Goal: Navigation & Orientation: Understand site structure

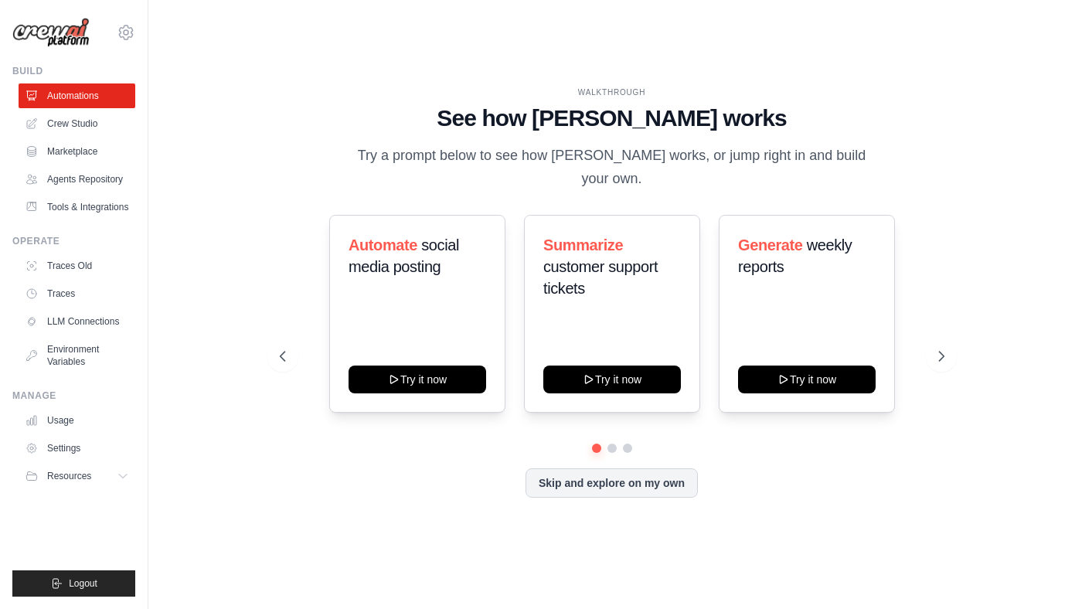
click at [331, 538] on div "WALKTHROUGH See how [PERSON_NAME] works Try a prompt below to see how [PERSON_N…" at bounding box center [611, 304] width 877 height 578
click at [943, 349] on icon at bounding box center [942, 356] width 15 height 15
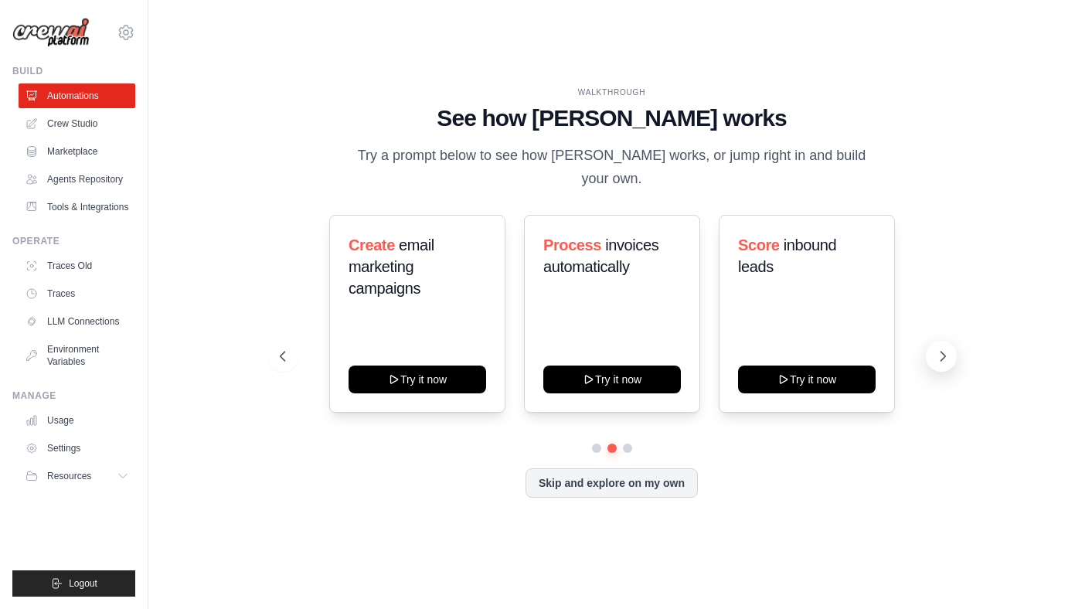
click at [941, 349] on icon at bounding box center [942, 356] width 15 height 15
click at [80, 122] on link "Crew Studio" at bounding box center [78, 123] width 117 height 25
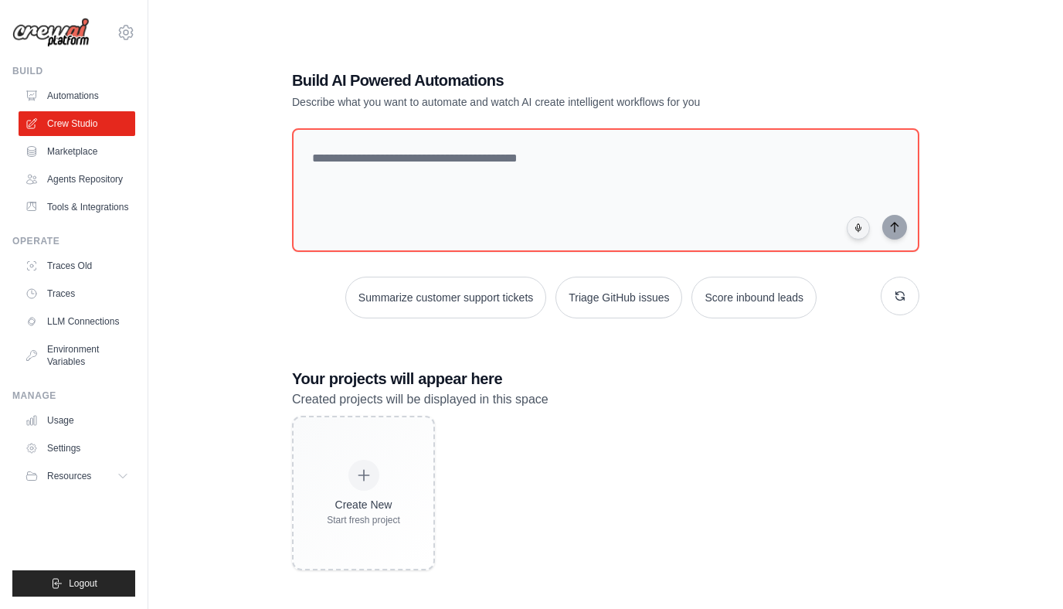
scroll to position [31, 0]
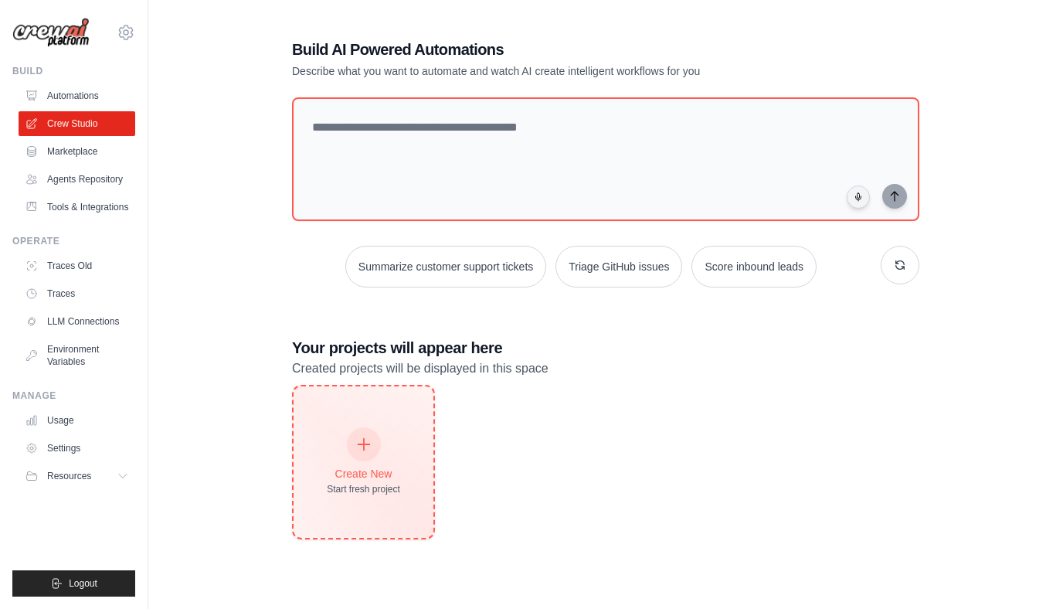
click at [381, 449] on div "Create New Start fresh project" at bounding box center [363, 462] width 73 height 66
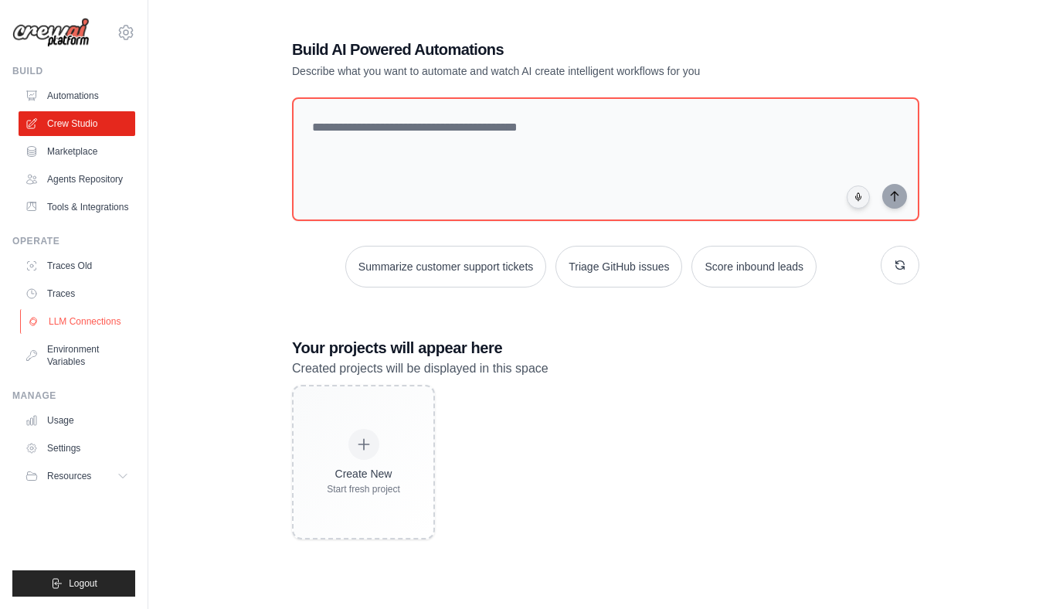
click at [96, 322] on link "LLM Connections" at bounding box center [78, 321] width 117 height 25
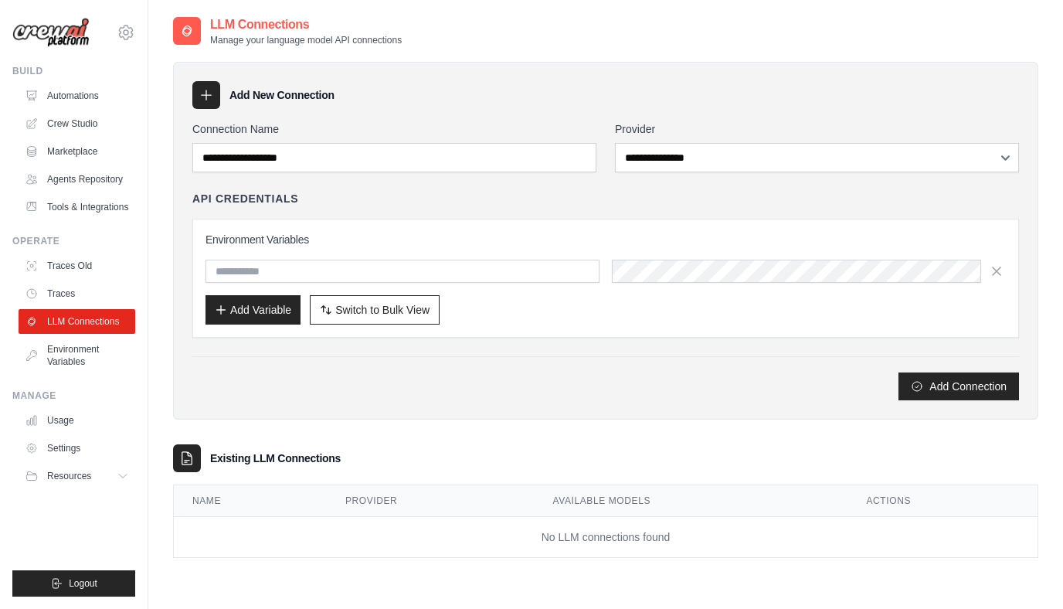
click at [659, 412] on div "**********" at bounding box center [606, 241] width 866 height 358
click at [691, 210] on div "API Credentials Environment Variables Add Variable Switch to Bulk View Switch t…" at bounding box center [605, 264] width 827 height 147
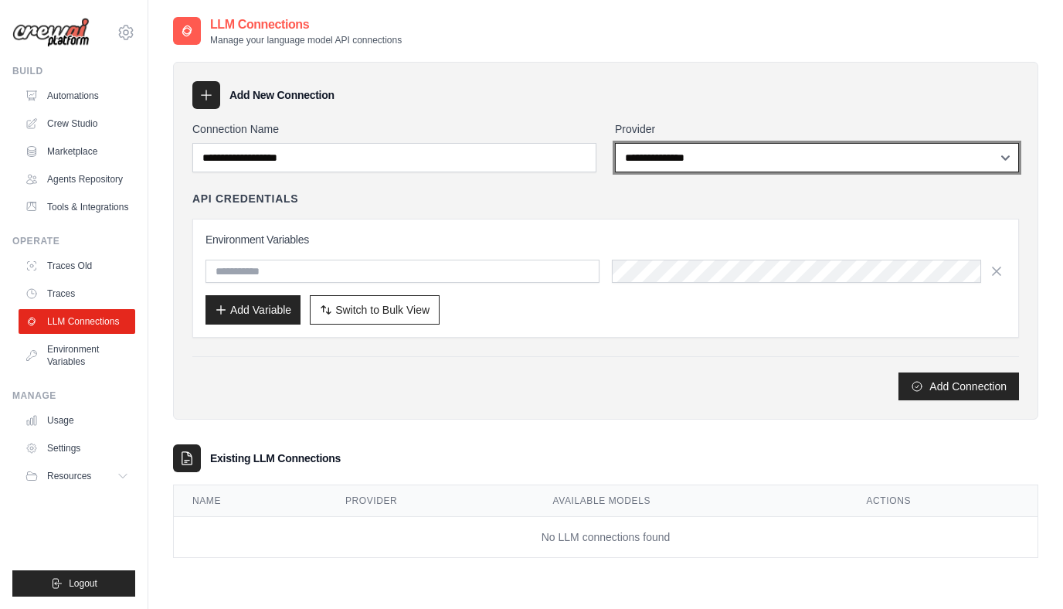
click at [679, 170] on select "**********" at bounding box center [817, 157] width 404 height 29
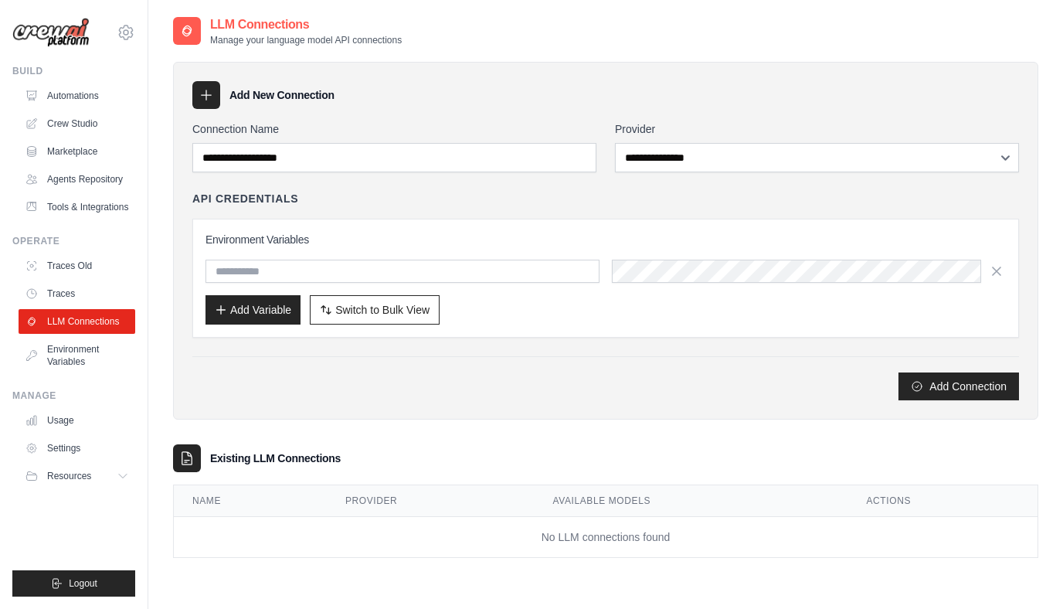
click at [55, 44] on img at bounding box center [50, 33] width 77 height 30
click at [75, 29] on img at bounding box center [50, 33] width 77 height 30
click at [111, 178] on link "Agents Repository" at bounding box center [78, 179] width 117 height 25
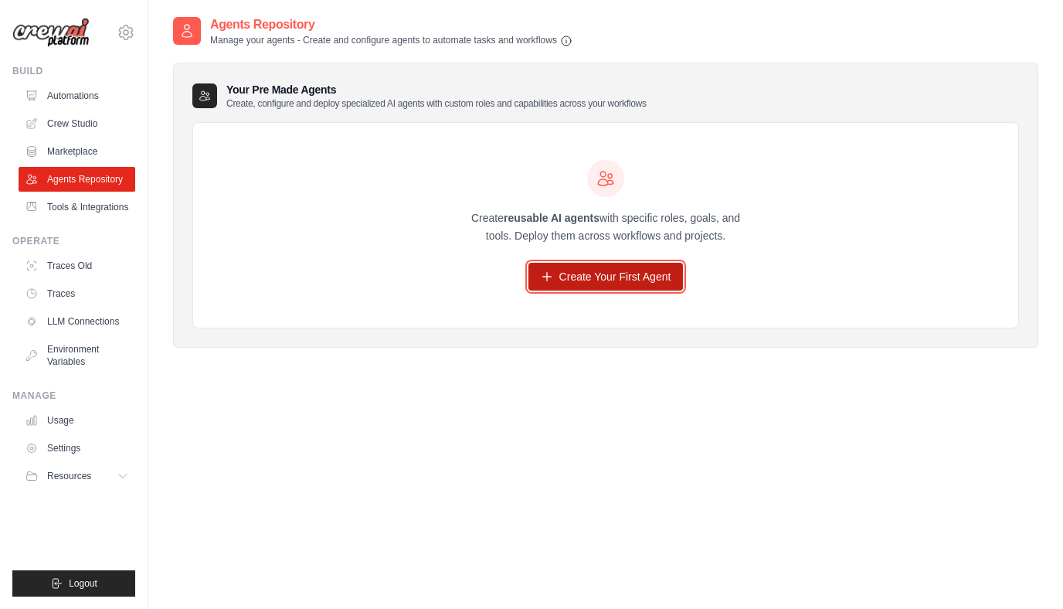
click at [601, 278] on link "Create Your First Agent" at bounding box center [606, 277] width 155 height 28
click at [601, 277] on link "Create Your First Agent" at bounding box center [606, 277] width 155 height 28
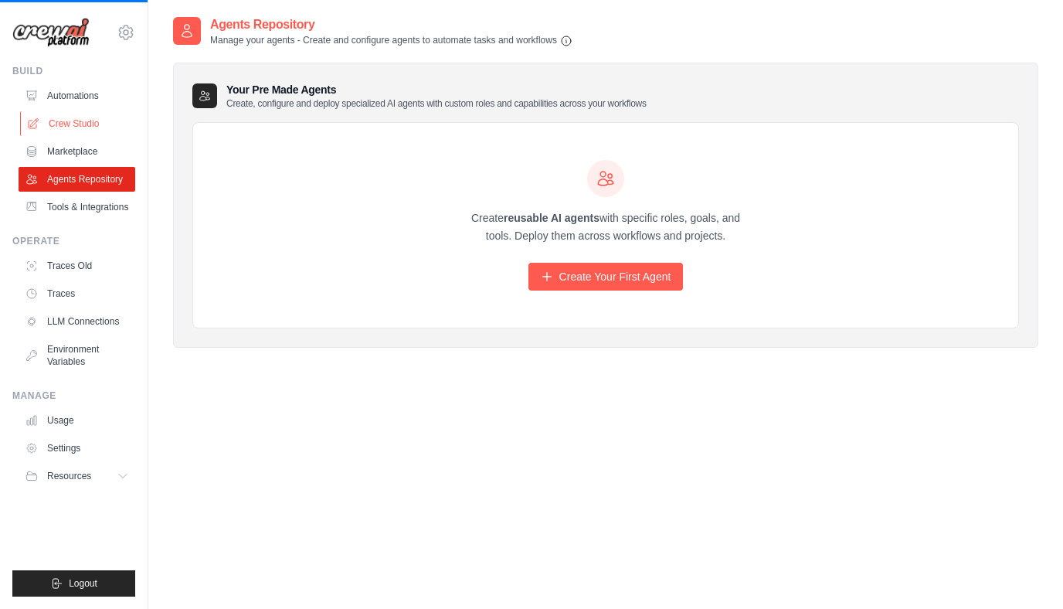
click at [73, 127] on link "Crew Studio" at bounding box center [78, 123] width 117 height 25
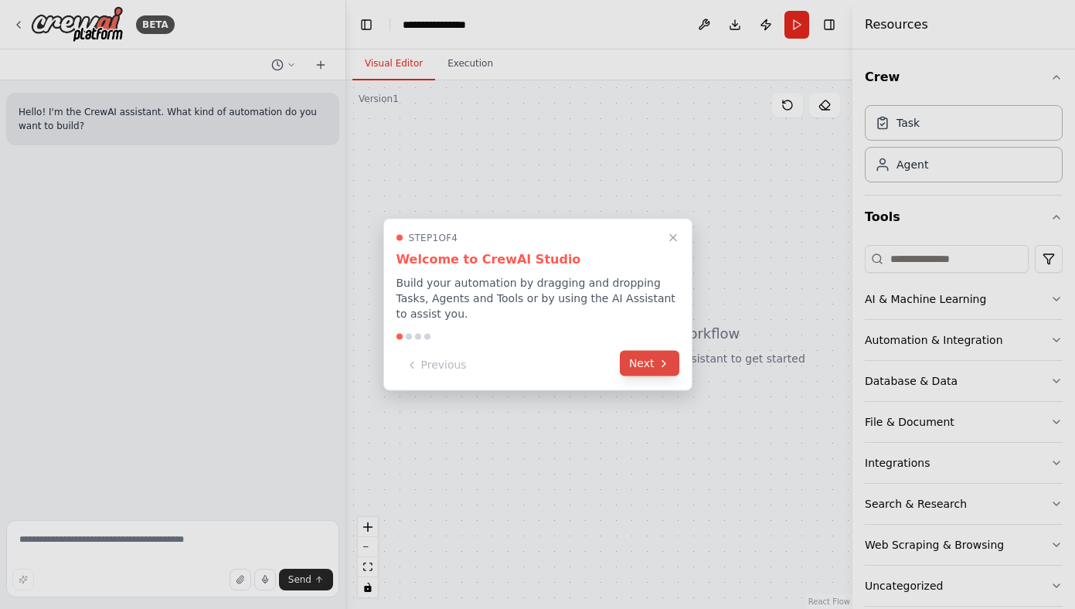
click at [652, 362] on button "Next" at bounding box center [650, 364] width 60 height 26
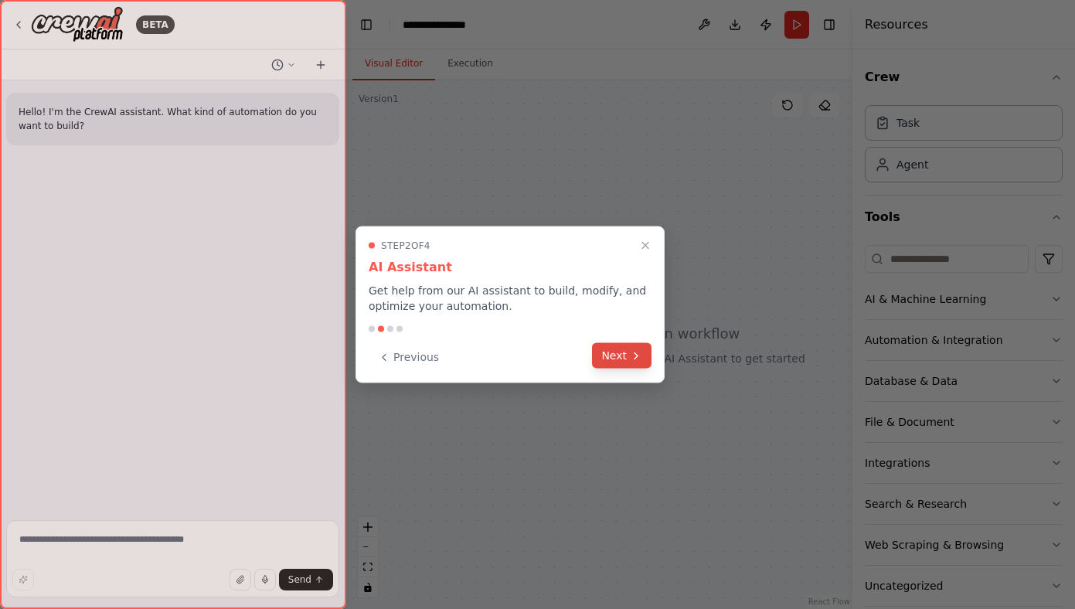
click at [620, 354] on button "Next" at bounding box center [622, 356] width 60 height 26
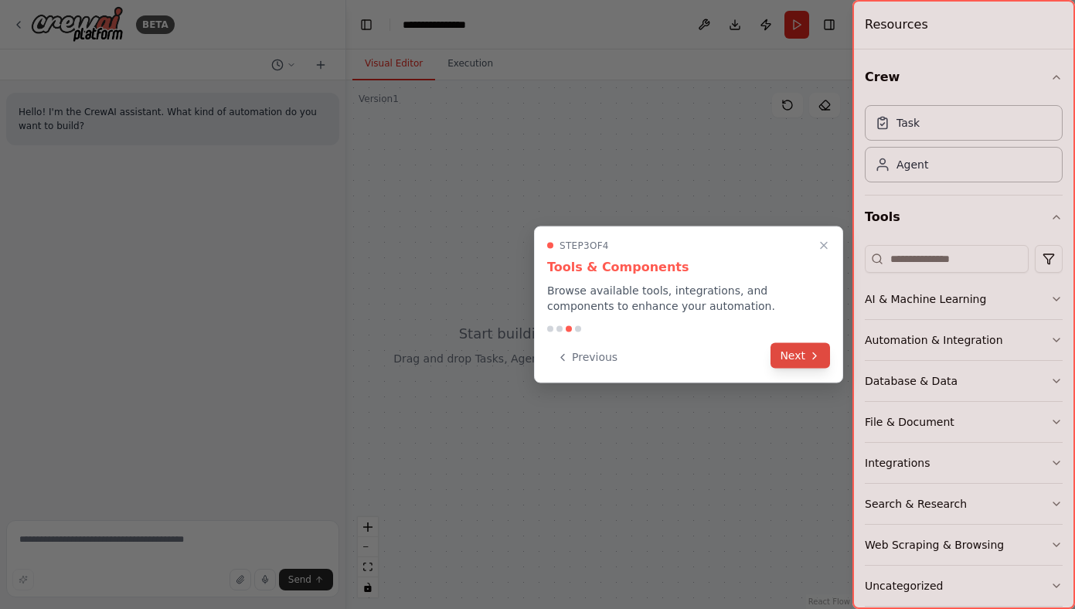
click at [797, 359] on button "Next" at bounding box center [801, 356] width 60 height 26
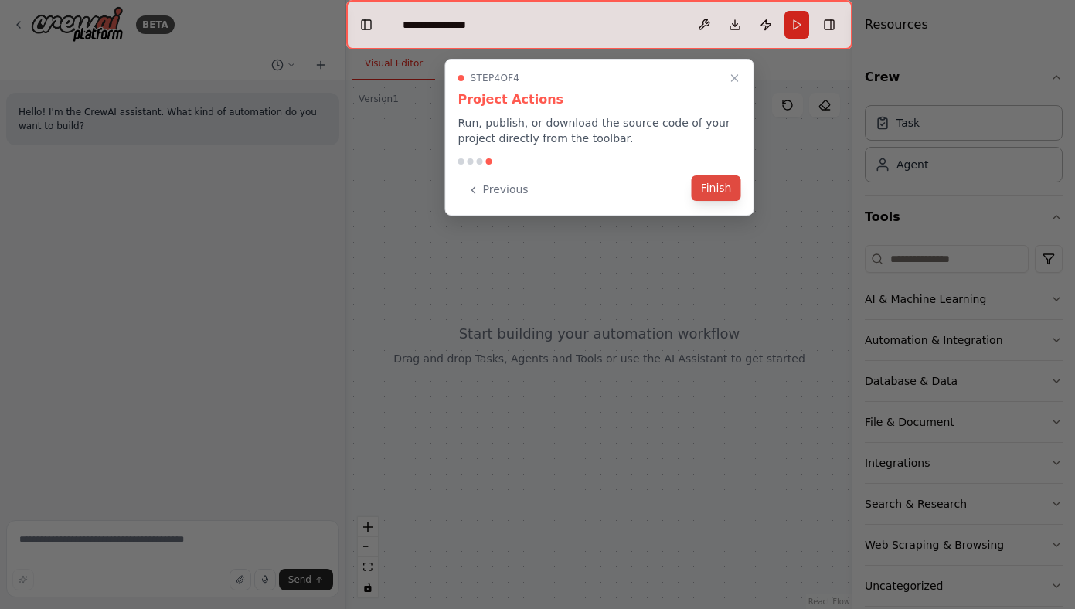
click at [713, 190] on button "Finish" at bounding box center [716, 188] width 49 height 26
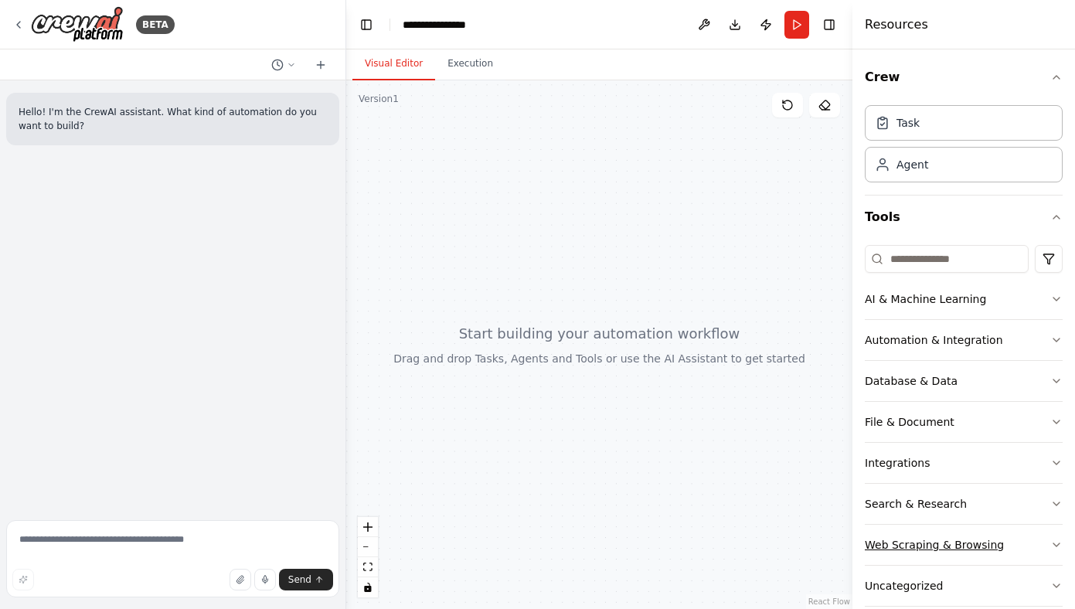
click at [1016, 544] on button "Web Scraping & Browsing" at bounding box center [964, 545] width 198 height 40
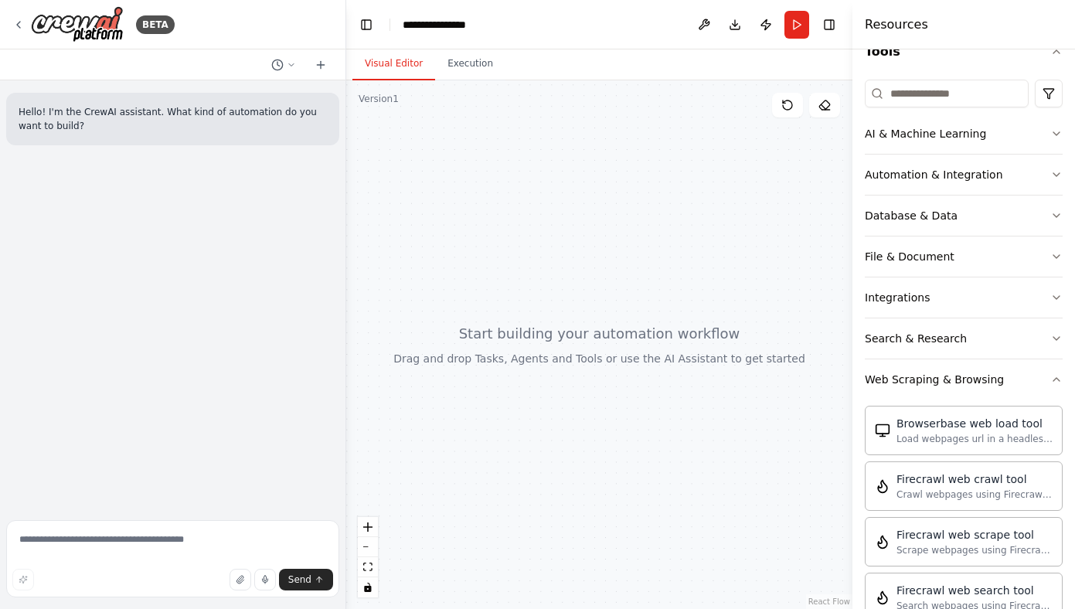
scroll to position [69, 0]
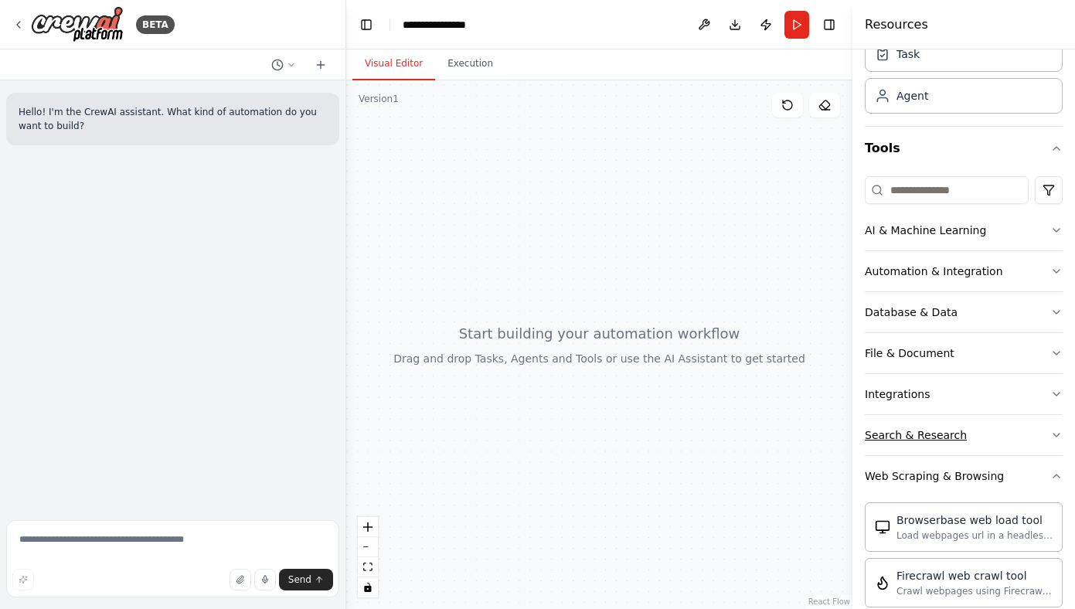
click at [932, 435] on div "Search & Research" at bounding box center [916, 434] width 102 height 15
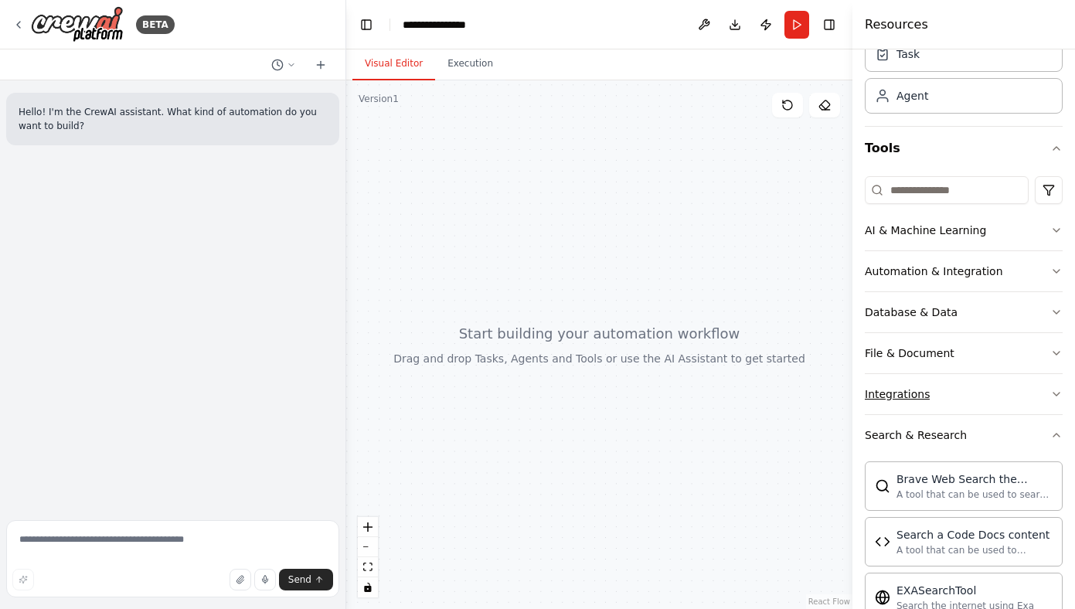
scroll to position [192, 0]
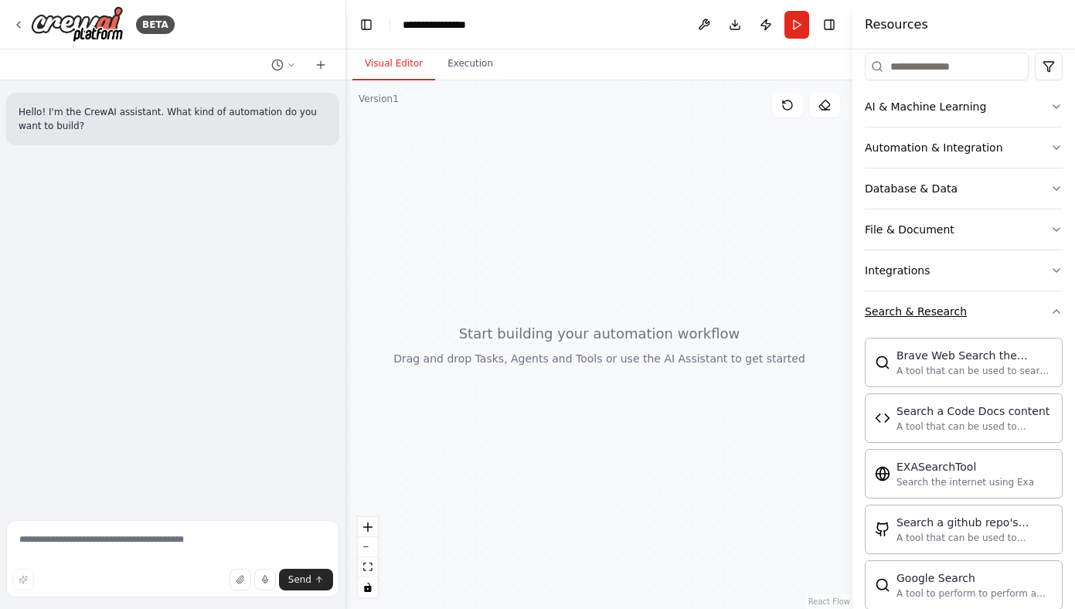
click at [908, 311] on div "Search & Research" at bounding box center [916, 311] width 102 height 15
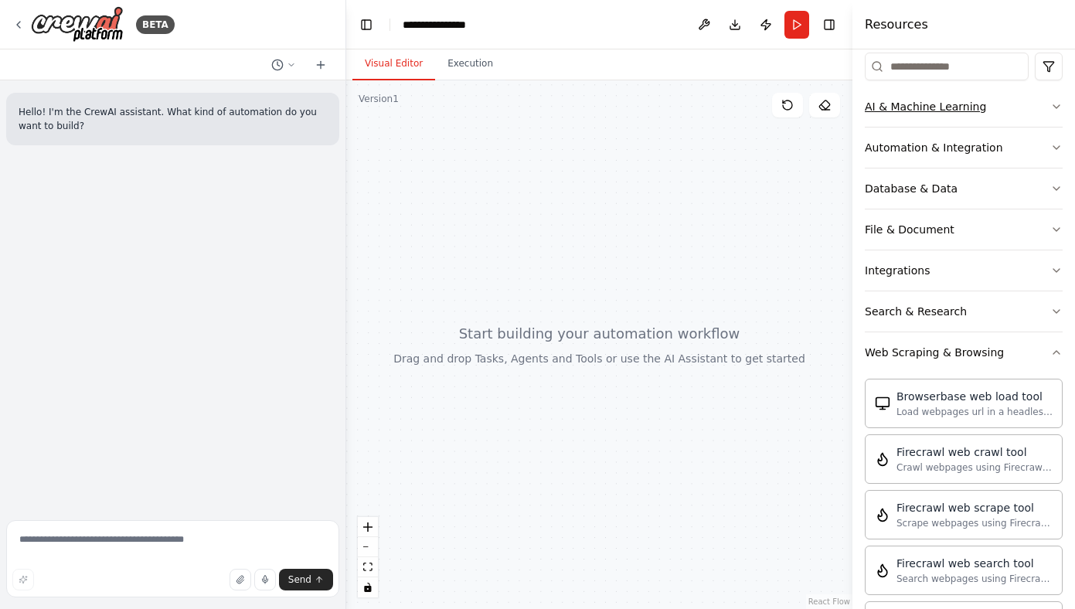
click at [914, 107] on div "AI & Machine Learning" at bounding box center [925, 106] width 121 height 15
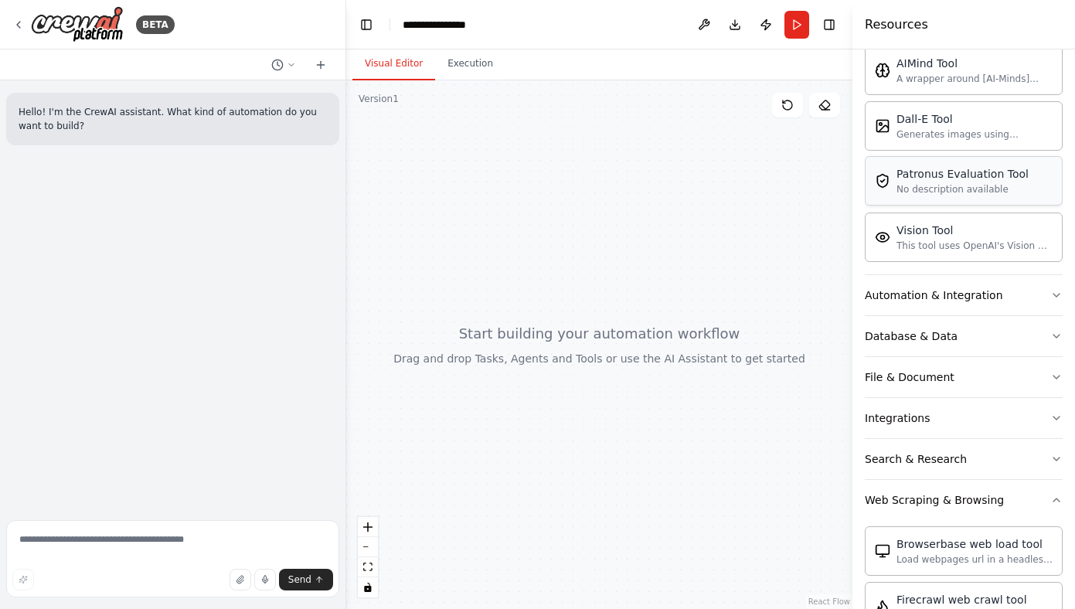
scroll to position [282, 0]
click at [975, 288] on div "Automation & Integration" at bounding box center [934, 292] width 138 height 15
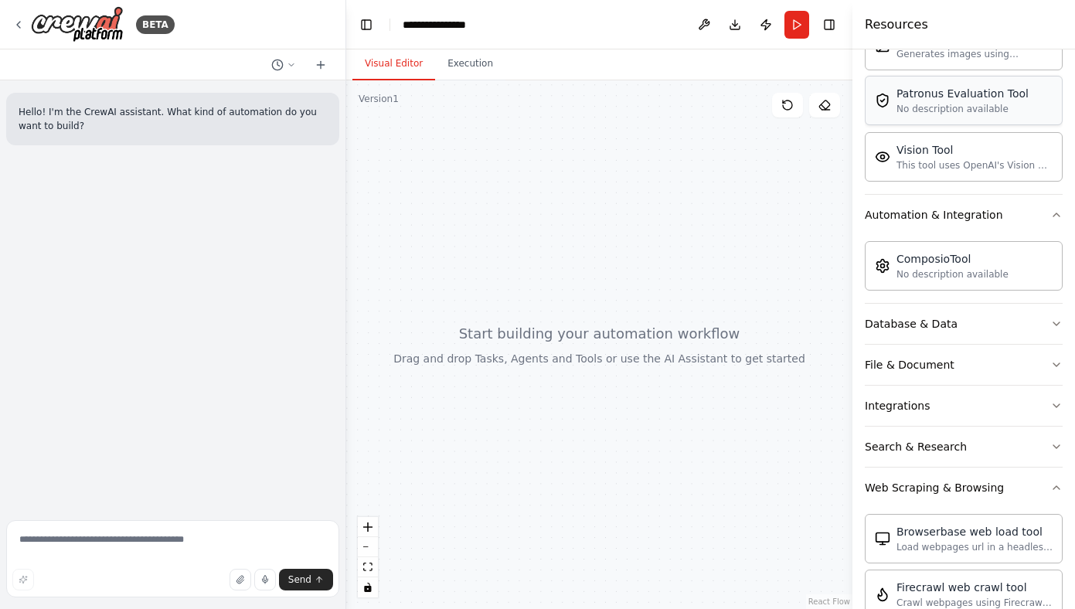
scroll to position [413, 0]
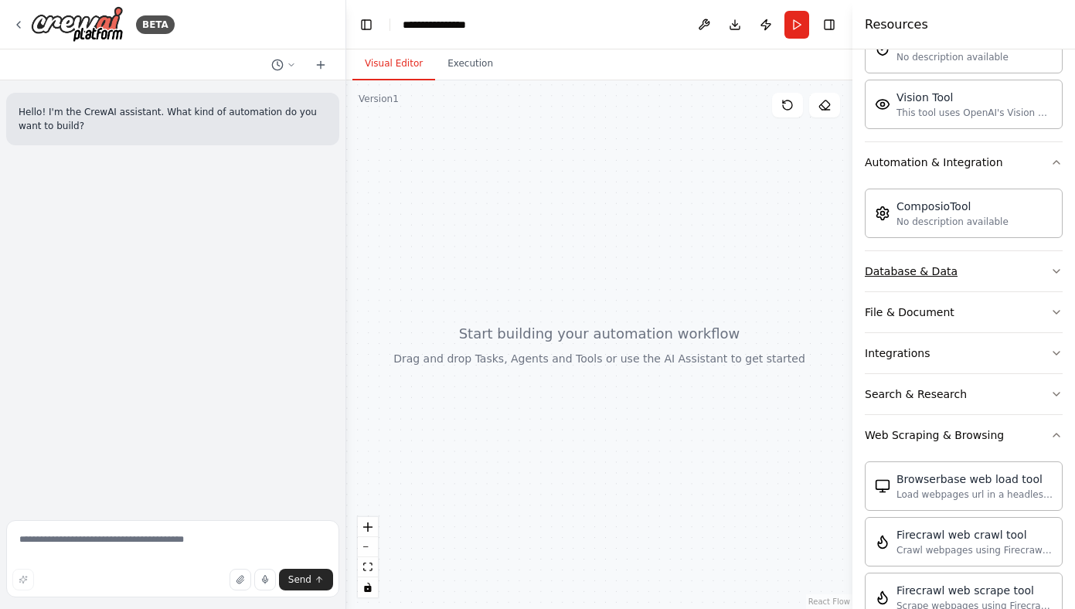
click at [944, 270] on div "Database & Data" at bounding box center [911, 271] width 93 height 15
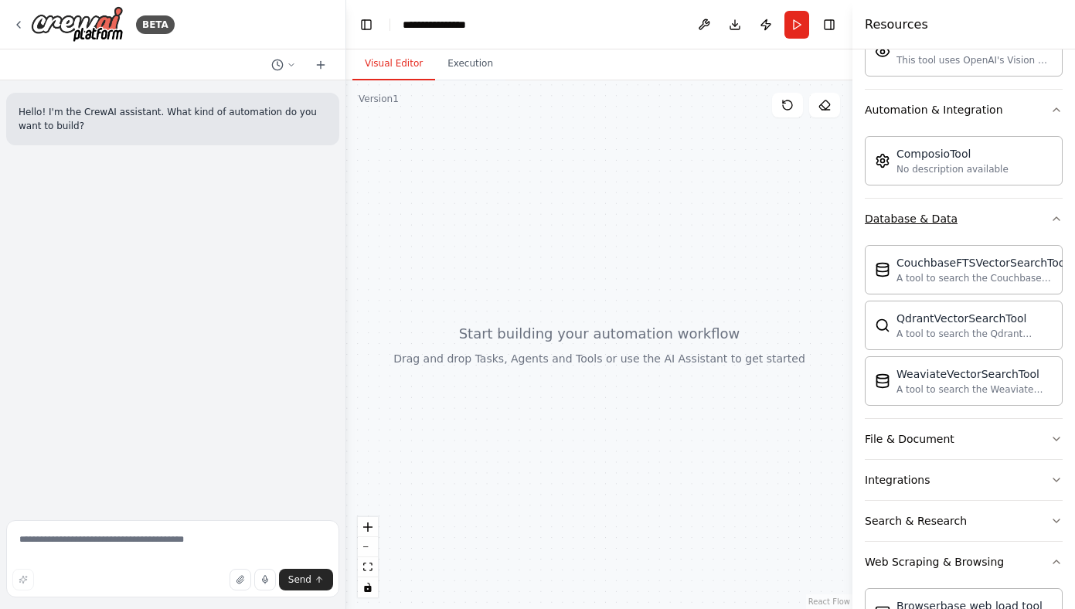
scroll to position [485, 0]
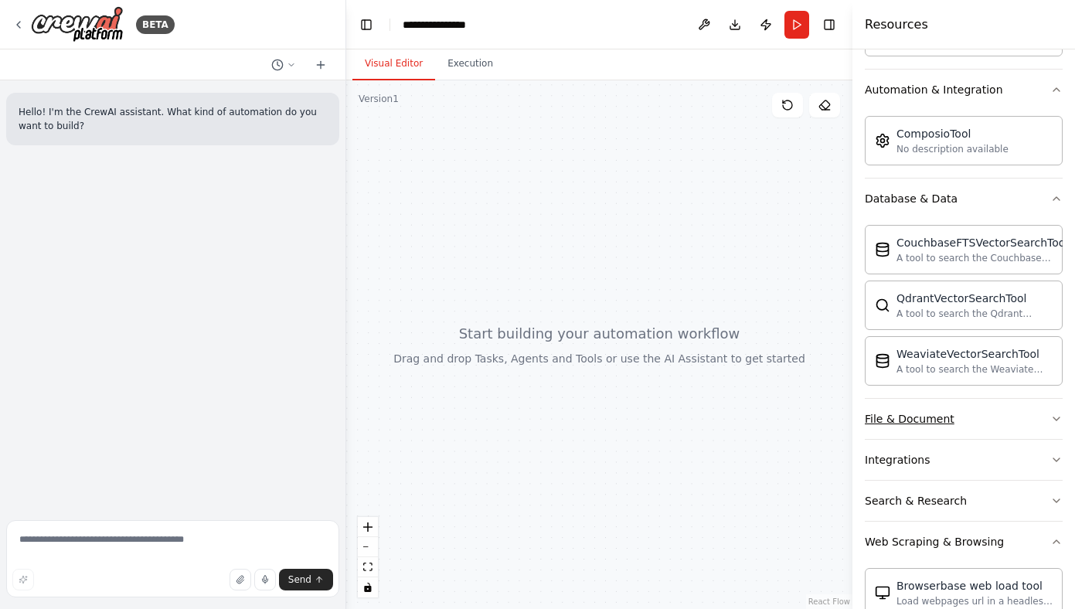
click at [936, 420] on div "File & Document" at bounding box center [910, 418] width 90 height 15
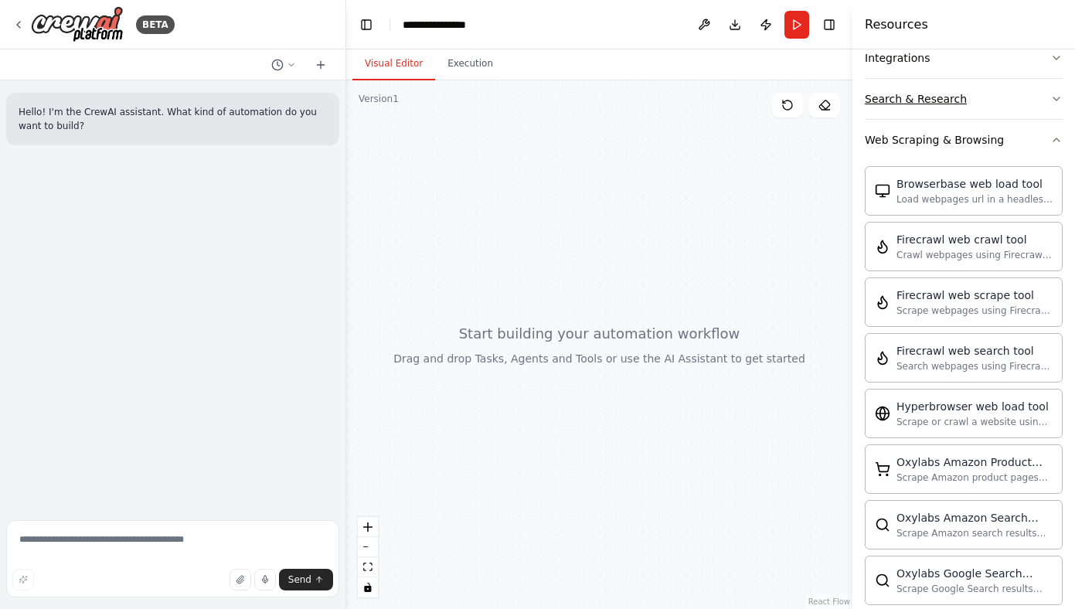
scroll to position [1346, 0]
click at [925, 73] on button "Integrations" at bounding box center [964, 56] width 198 height 40
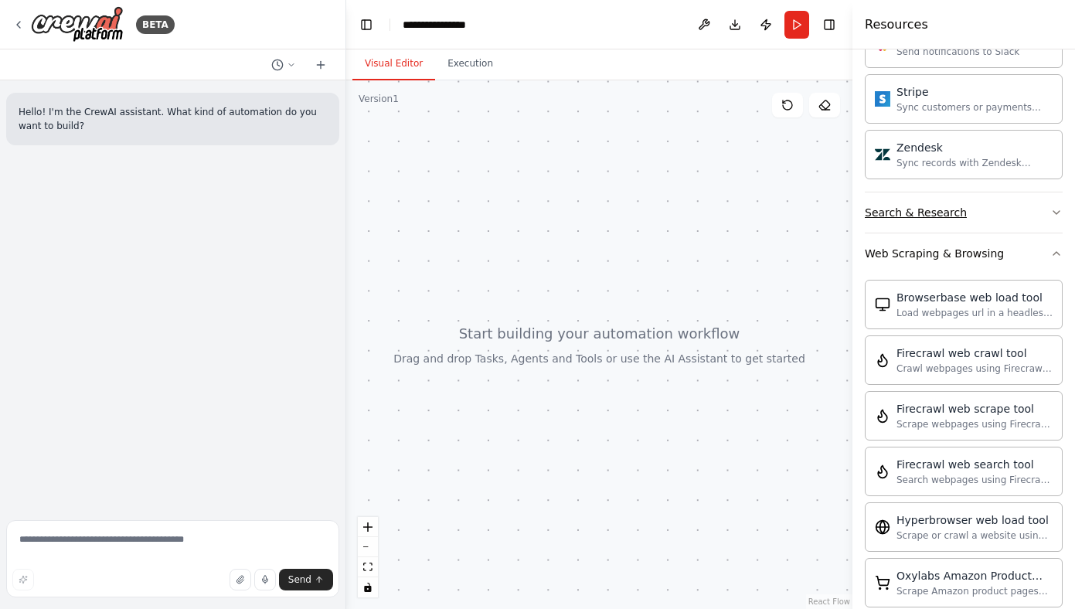
scroll to position [2482, 0]
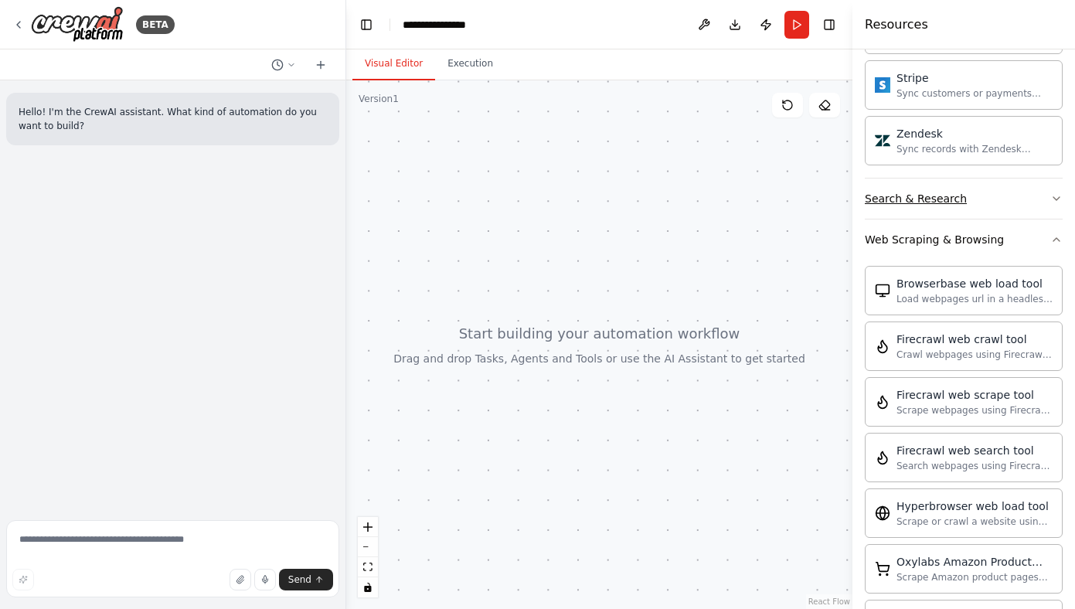
click at [953, 195] on div "Search & Research" at bounding box center [916, 198] width 102 height 15
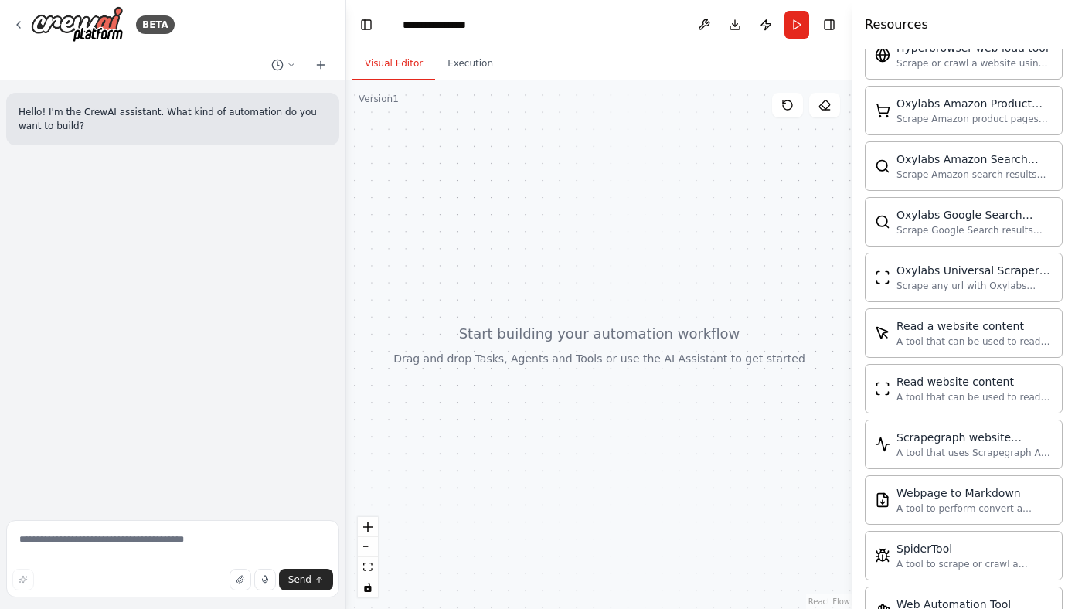
scroll to position [3837, 0]
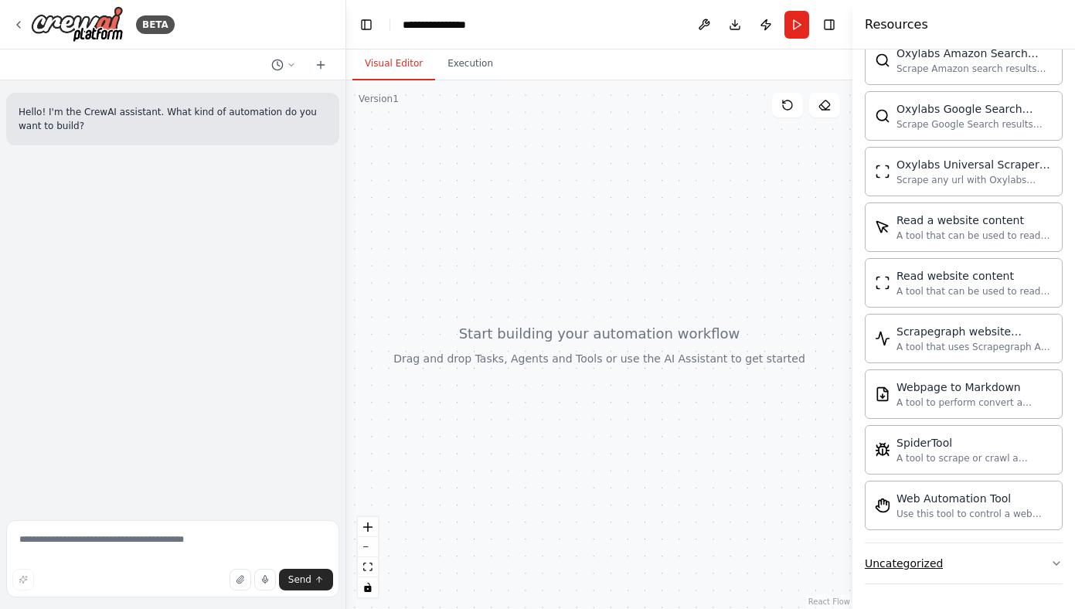
click at [951, 567] on button "Uncategorized" at bounding box center [964, 563] width 198 height 40
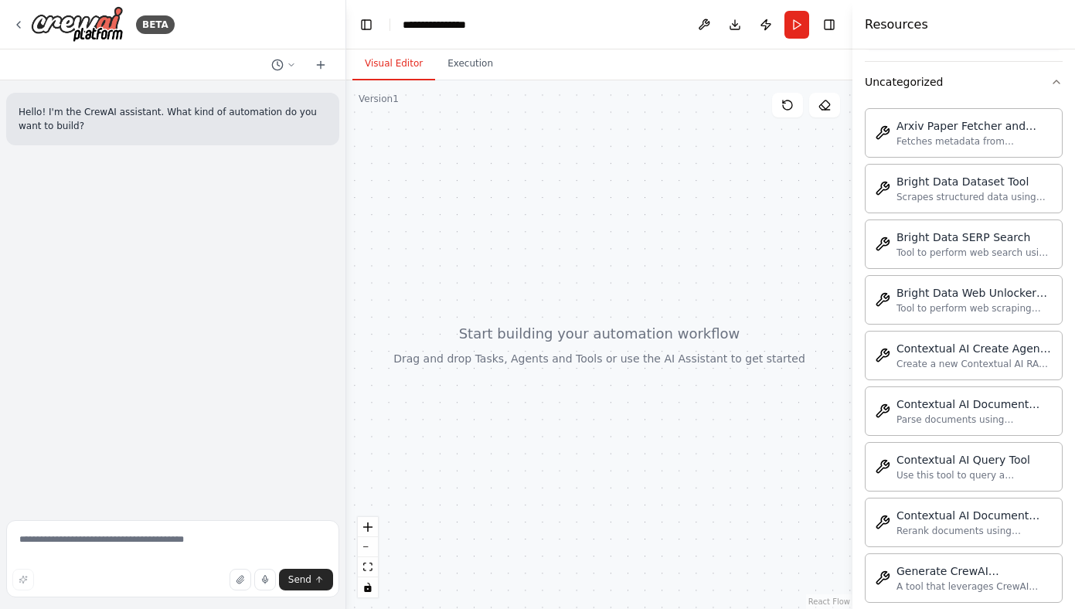
scroll to position [4425, 0]
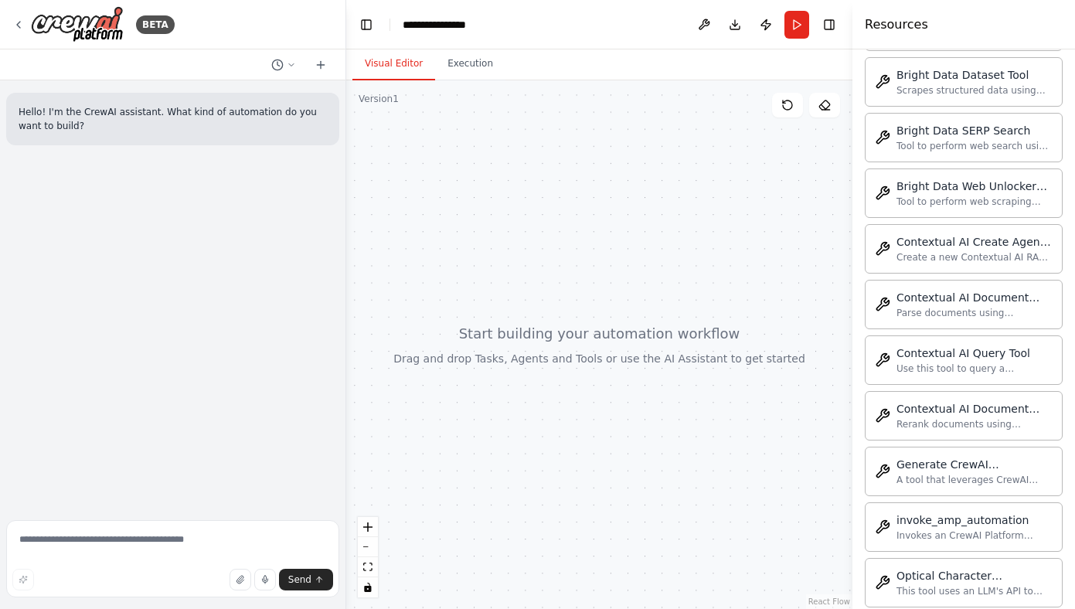
click at [600, 367] on div at bounding box center [599, 344] width 506 height 529
click at [548, 265] on div at bounding box center [599, 344] width 506 height 529
click at [591, 311] on div at bounding box center [599, 344] width 506 height 529
click at [623, 231] on div at bounding box center [599, 344] width 506 height 529
click at [103, 25] on img at bounding box center [77, 24] width 93 height 36
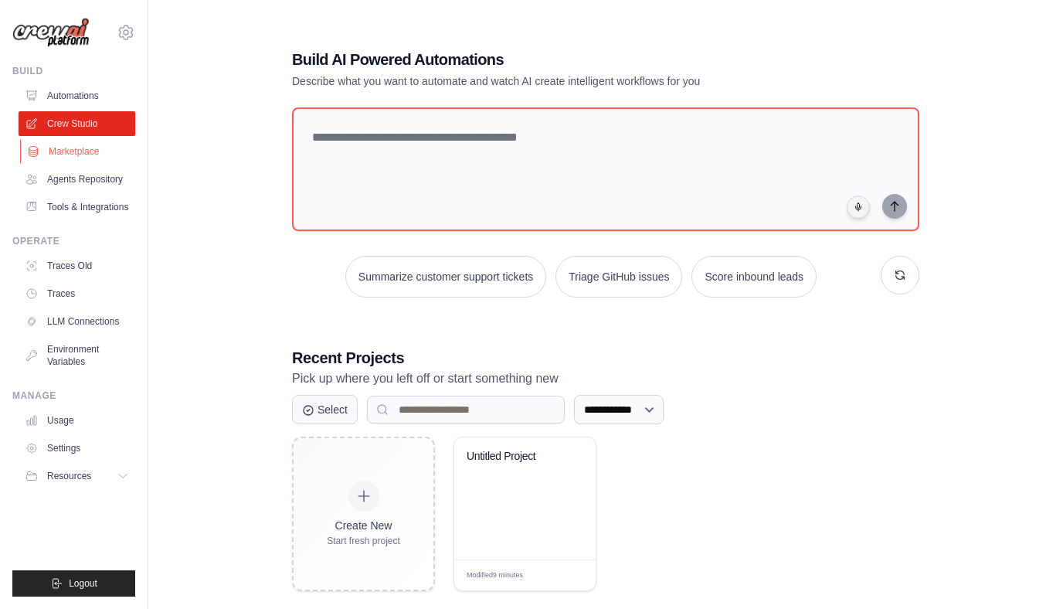
click at [77, 150] on link "Marketplace" at bounding box center [78, 151] width 117 height 25
click at [82, 158] on link "Marketplace" at bounding box center [78, 151] width 117 height 25
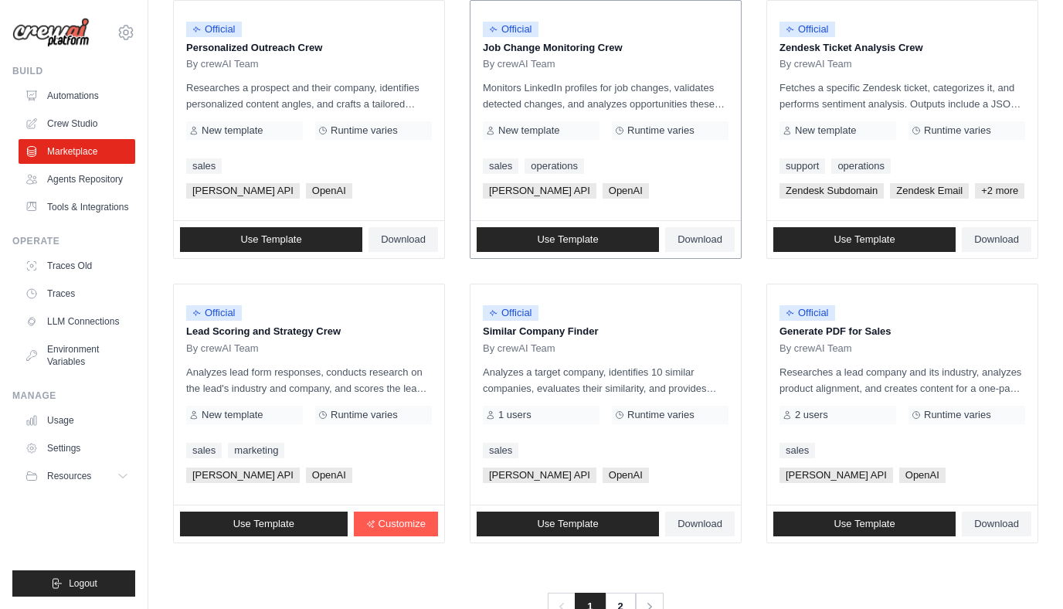
scroll to position [791, 0]
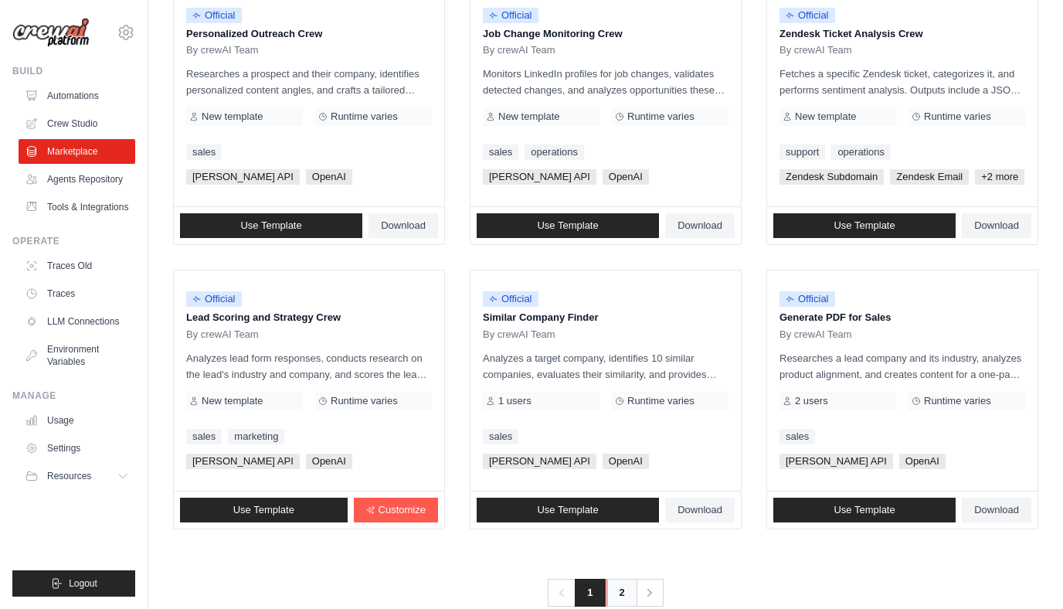
click at [620, 584] on link "2" at bounding box center [622, 593] width 31 height 28
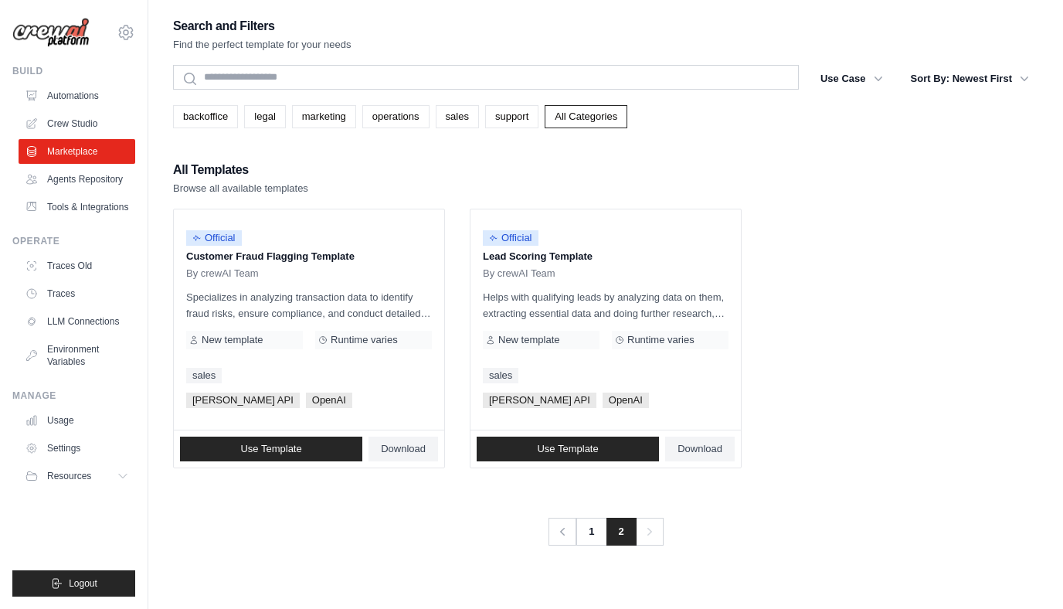
click at [805, 262] on ul "Official Customer Fraud Flagging Template By crewAI Team Specializes in analyzi…" at bounding box center [606, 339] width 866 height 260
click at [74, 183] on link "Agents Repository" at bounding box center [78, 179] width 117 height 25
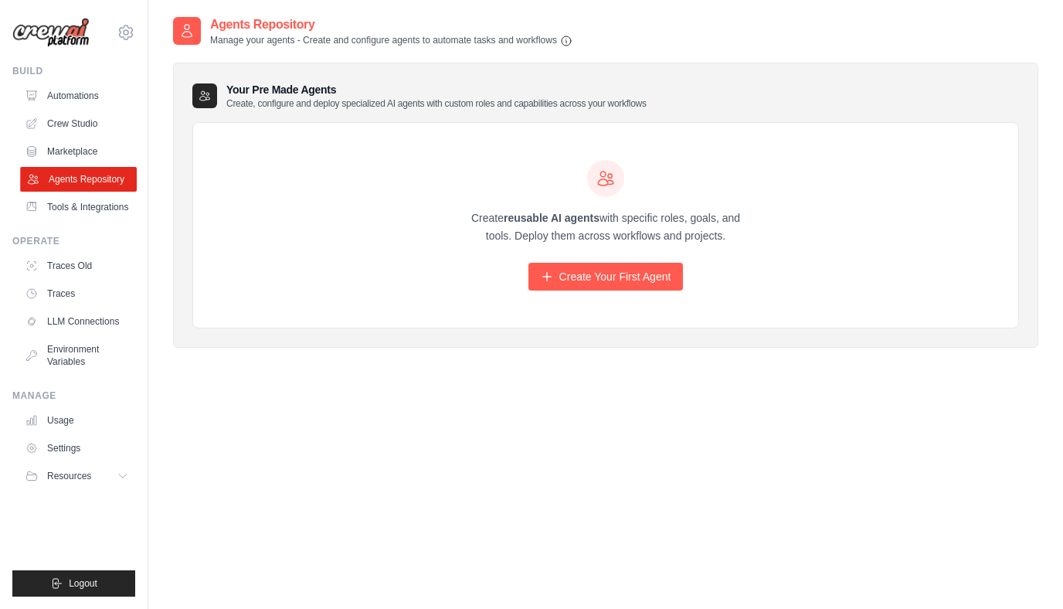
drag, startPoint x: 399, startPoint y: 374, endPoint x: 63, endPoint y: 168, distance: 393.4
click at [398, 373] on div "Agents Repository Manage your agents - Create and configure agents to automate …" at bounding box center [606, 319] width 866 height 609
click at [66, 92] on link "Automations" at bounding box center [78, 95] width 117 height 25
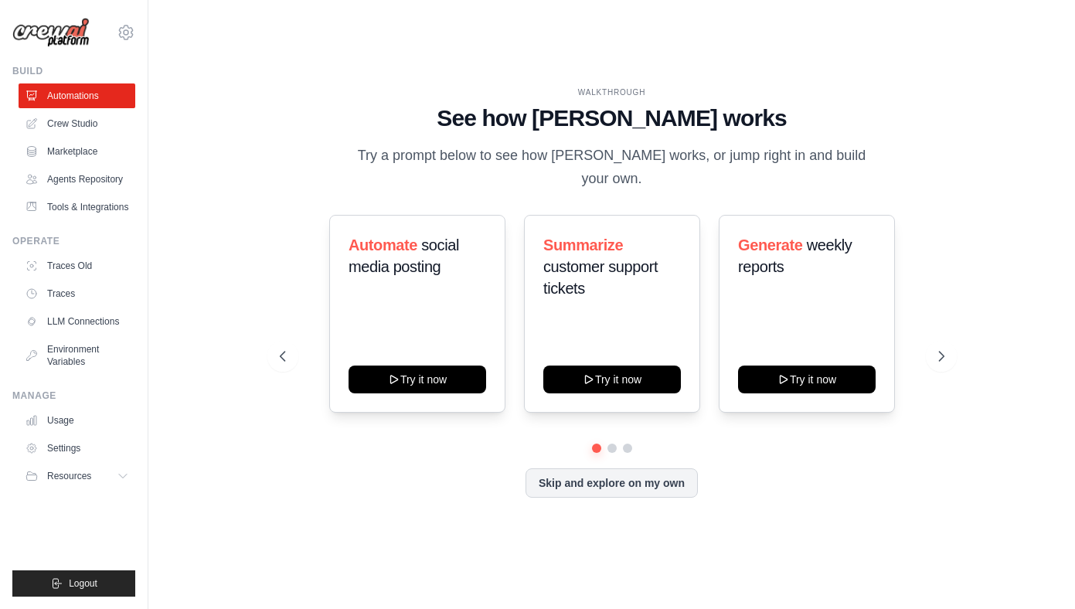
click at [377, 495] on div "WALKTHROUGH See how CrewAI works Try a prompt below to see how CrewAI works, or…" at bounding box center [612, 305] width 702 height 436
click at [281, 349] on icon at bounding box center [281, 356] width 15 height 15
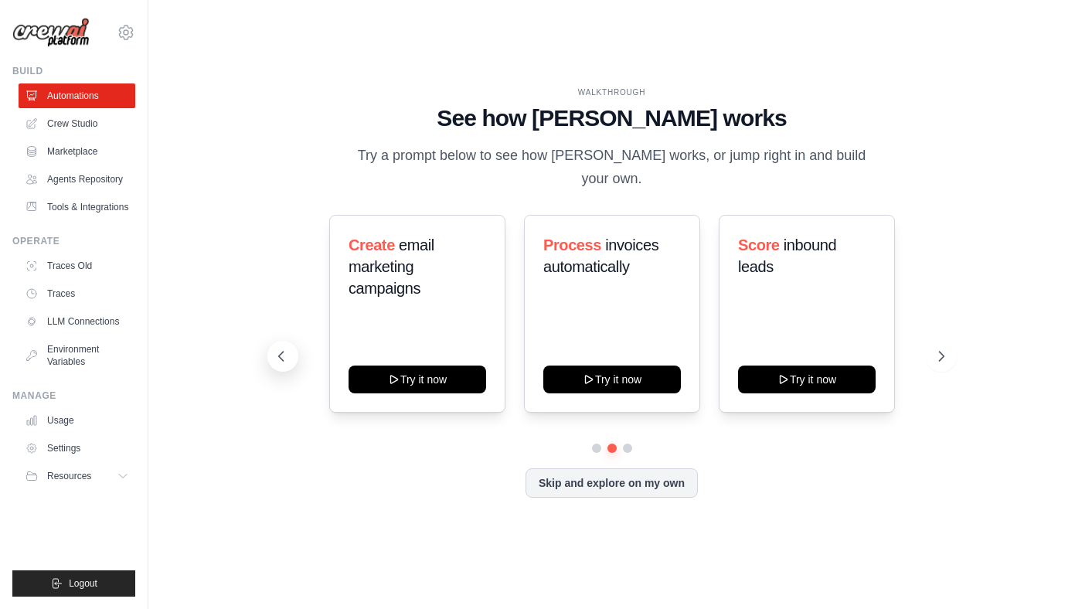
click at [278, 352] on icon at bounding box center [280, 356] width 5 height 9
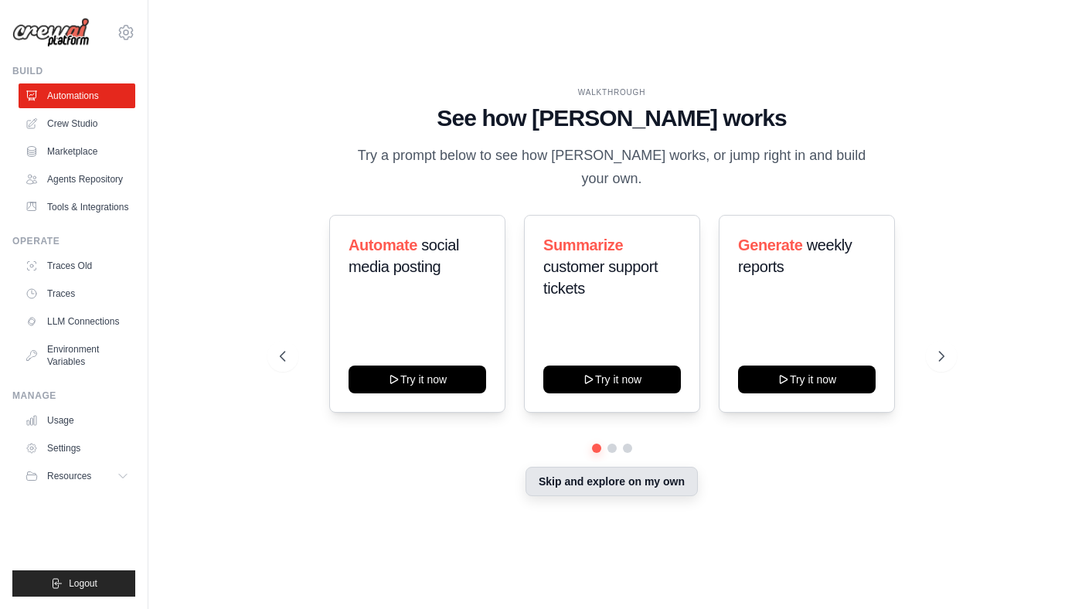
click at [604, 470] on button "Skip and explore on my own" at bounding box center [612, 481] width 172 height 29
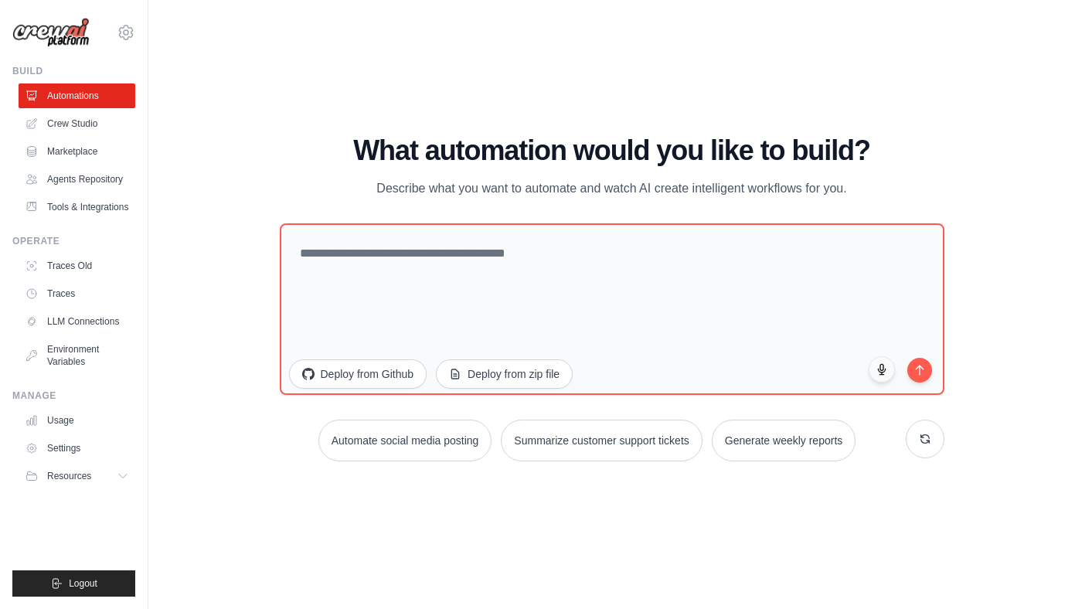
click at [512, 534] on div "WALKTHROUGH See how CrewAI works Try a prompt below to see how CrewAI works, or…" at bounding box center [611, 304] width 877 height 578
click at [249, 87] on div "WALKTHROUGH See how CrewAI works Try a prompt below to see how CrewAI works, or…" at bounding box center [611, 304] width 877 height 578
click at [86, 454] on link "Settings" at bounding box center [78, 448] width 117 height 25
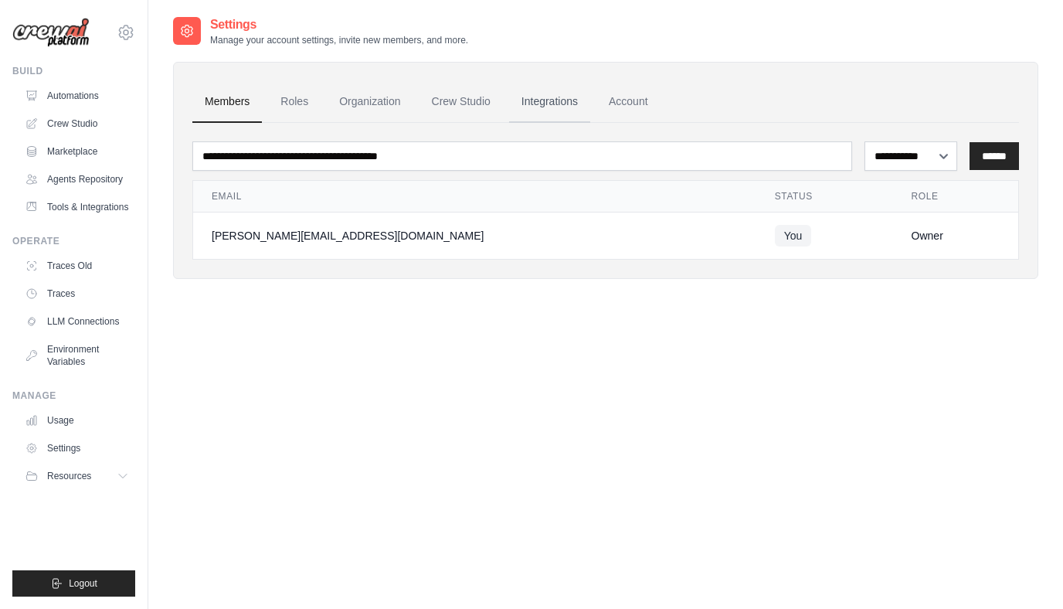
click at [550, 102] on link "Integrations" at bounding box center [549, 102] width 81 height 42
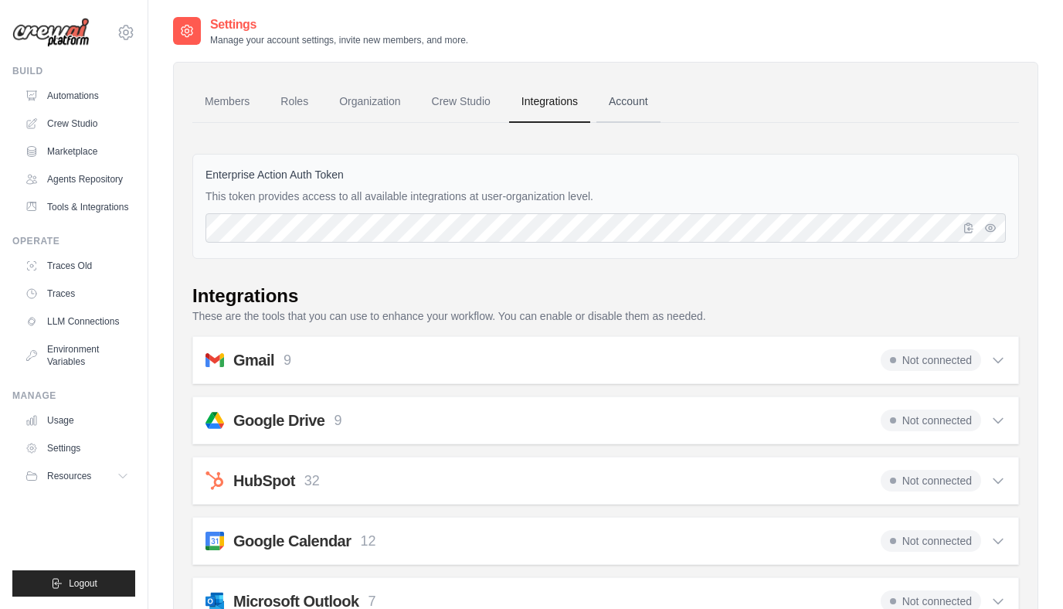
click at [637, 89] on link "Account" at bounding box center [629, 102] width 64 height 42
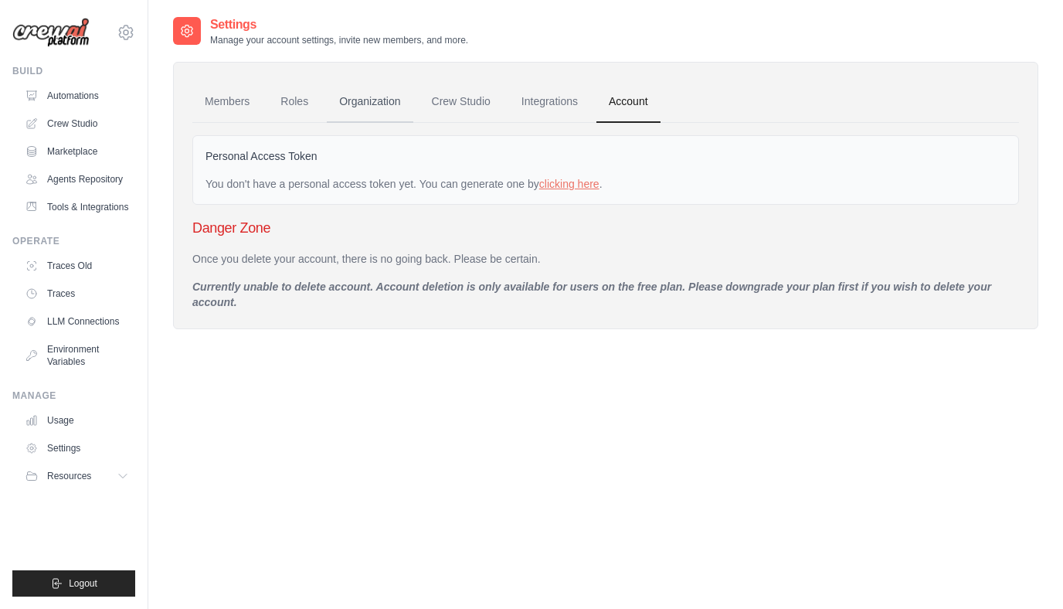
click at [375, 100] on link "Organization" at bounding box center [370, 102] width 86 height 42
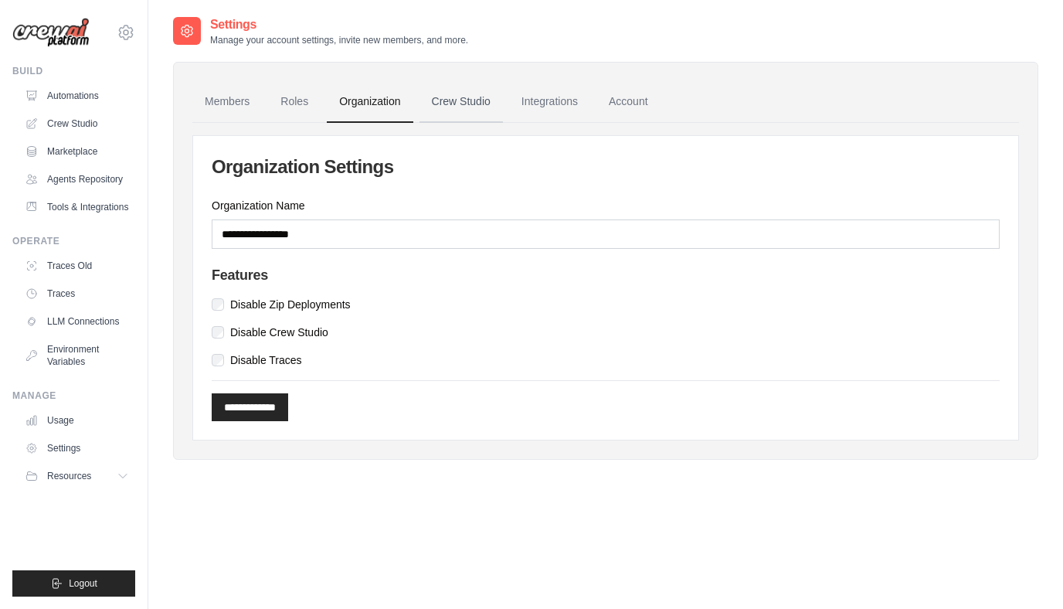
click at [448, 107] on link "Crew Studio" at bounding box center [461, 102] width 83 height 42
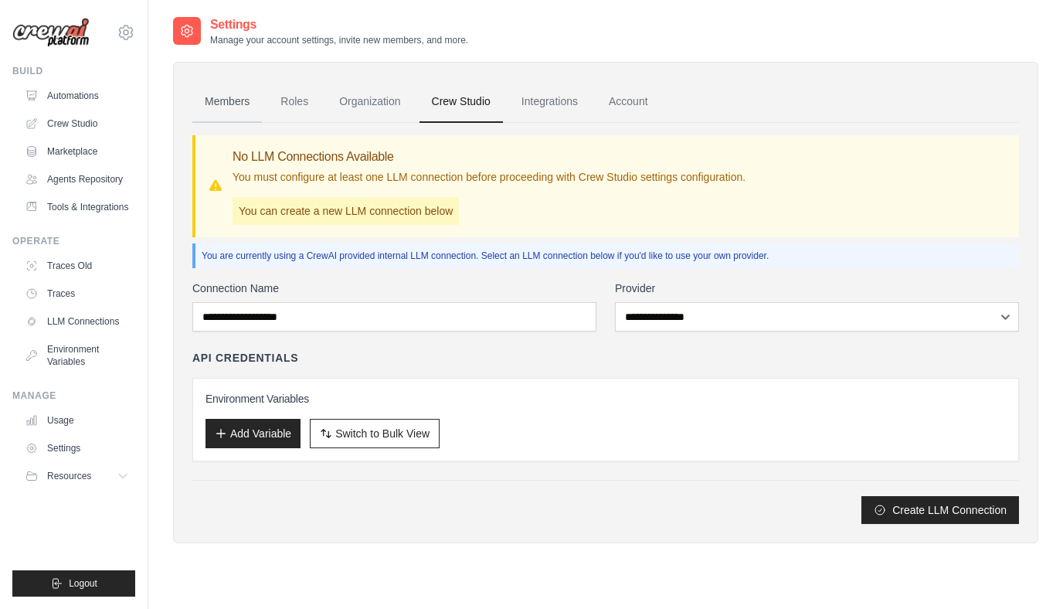
click at [238, 105] on link "Members" at bounding box center [227, 102] width 70 height 42
